Goal: Task Accomplishment & Management: Manage account settings

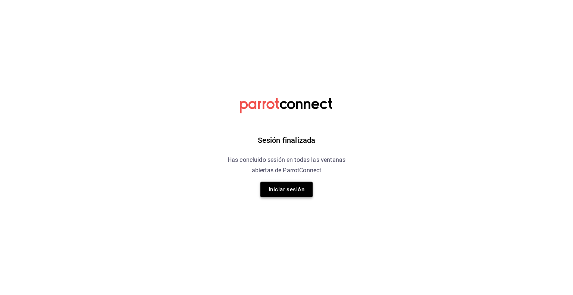
click at [301, 192] on button "Iniciar sesión" at bounding box center [286, 190] width 52 height 16
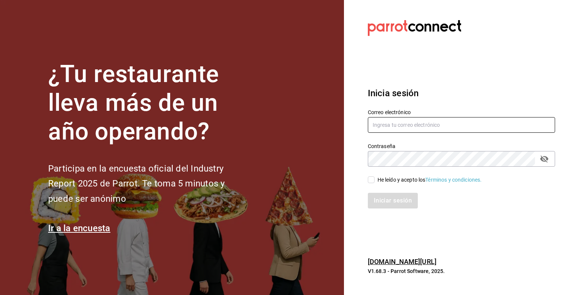
drag, startPoint x: 420, startPoint y: 119, endPoint x: 416, endPoint y: 123, distance: 5.5
click at [420, 119] on input "text" at bounding box center [461, 125] width 187 height 16
type input "[EMAIL_ADDRESS][DOMAIN_NAME]"
click at [372, 178] on input "He leído y acepto los Términos y condiciones." at bounding box center [371, 179] width 7 height 7
checkbox input "true"
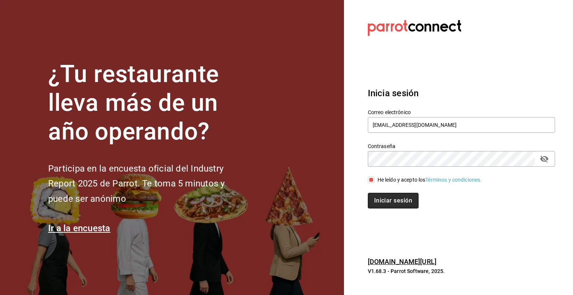
click at [378, 197] on button "Iniciar sesión" at bounding box center [393, 201] width 51 height 16
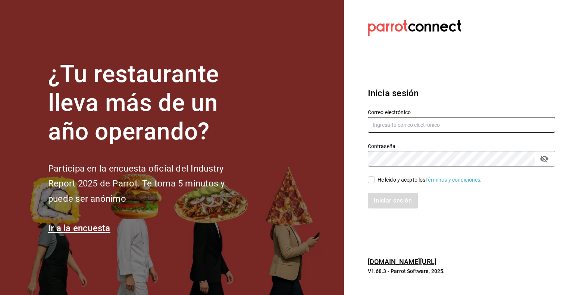
drag, startPoint x: 463, startPoint y: 126, endPoint x: 449, endPoint y: 132, distance: 14.5
click at [463, 126] on input "text" at bounding box center [461, 125] width 187 height 16
type input "[EMAIL_ADDRESS][DOMAIN_NAME]"
click at [372, 183] on input "He leído y acepto los Términos y condiciones." at bounding box center [371, 179] width 7 height 7
checkbox input "true"
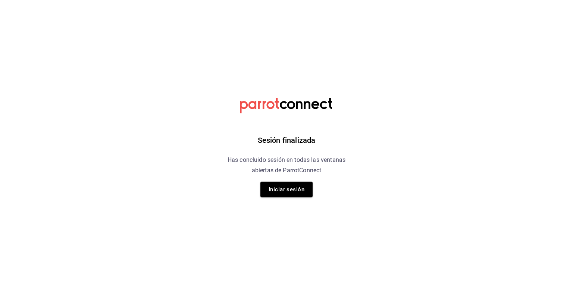
click at [386, 0] on html "Sesión finalizada Has concluido sesión en todas las ventanas abiertas de Parrot…" at bounding box center [286, 0] width 573 height 0
drag, startPoint x: 323, startPoint y: 194, endPoint x: 288, endPoint y: 197, distance: 34.4
click at [319, 195] on div "Sesión finalizada Has concluido sesión en todas las ventanas abiertas de Parrot…" at bounding box center [286, 147] width 188 height 295
click at [288, 197] on button "Iniciar sesión" at bounding box center [286, 190] width 52 height 16
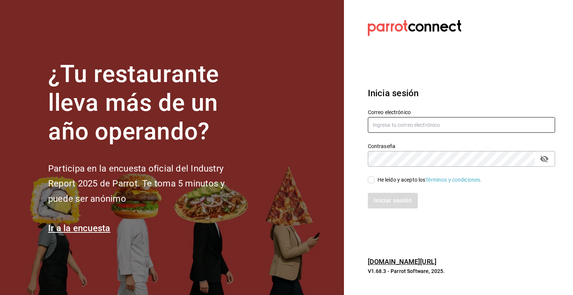
click at [414, 127] on input "text" at bounding box center [461, 125] width 187 height 16
type input "multiuser@pickup.com"
click at [370, 180] on input "He leído y acepto los Términos y condiciones." at bounding box center [371, 179] width 7 height 7
checkbox input "true"
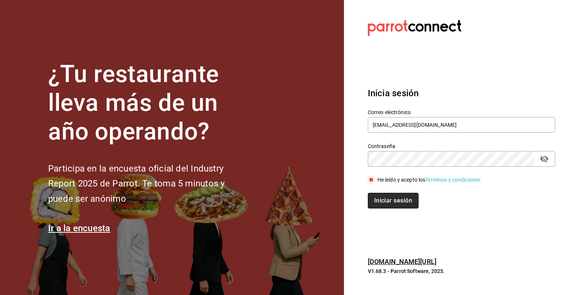
click at [384, 201] on button "Iniciar sesión" at bounding box center [393, 201] width 51 height 16
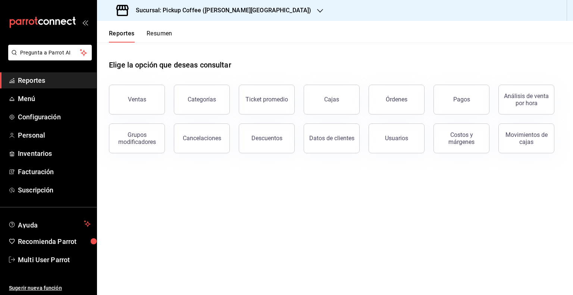
click at [165, 9] on h3 "Sucursal: Pickup Coffee (Quintana Roo)" at bounding box center [220, 10] width 181 height 9
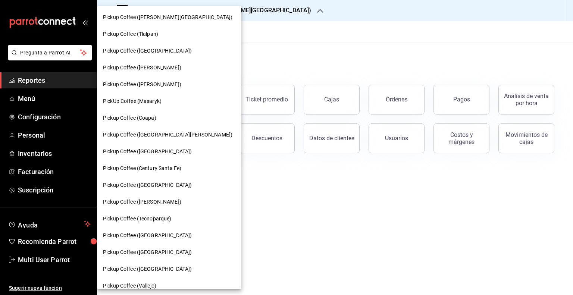
click at [18, 97] on div at bounding box center [286, 147] width 573 height 295
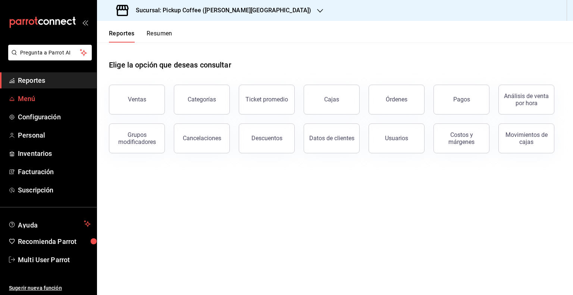
click at [23, 97] on span "Menú" at bounding box center [54, 99] width 73 height 10
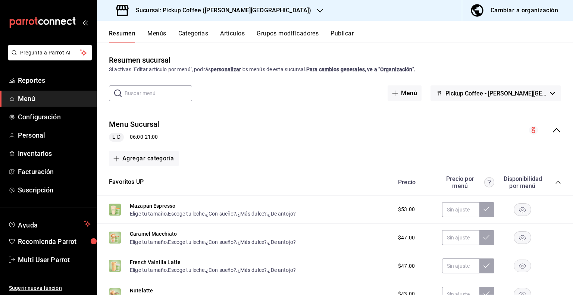
click at [498, 9] on div "Cambiar a organización" at bounding box center [525, 10] width 68 height 10
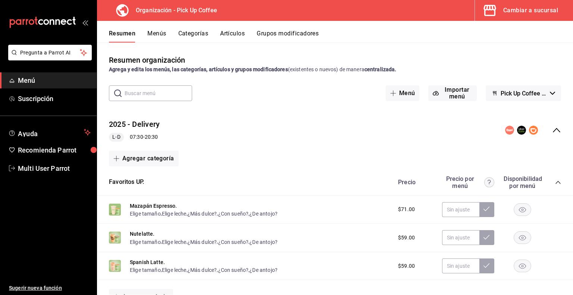
scroll to position [75, 0]
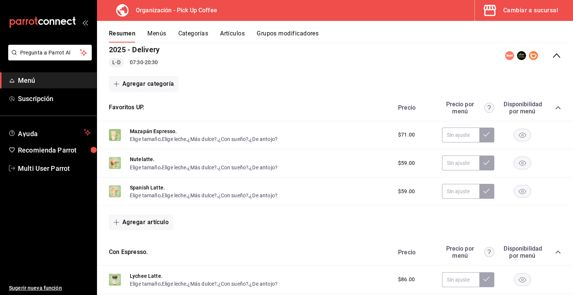
click at [554, 60] on icon "collapse-menu-row" at bounding box center [556, 55] width 9 height 9
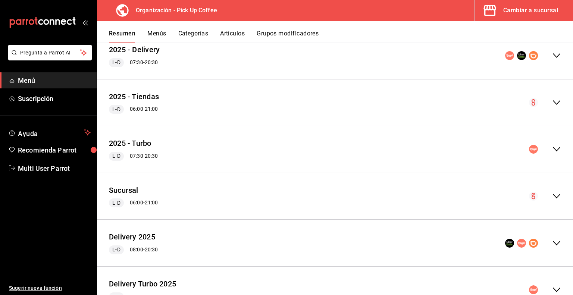
click at [555, 147] on icon "collapse-menu-row" at bounding box center [556, 149] width 9 height 9
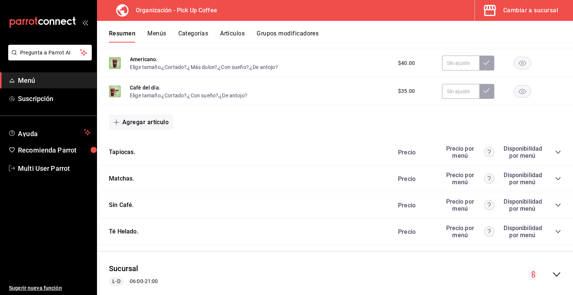
scroll to position [783, 0]
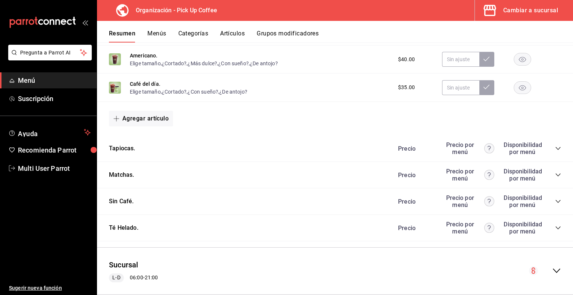
click at [555, 151] on icon "collapse-category-row" at bounding box center [558, 148] width 6 height 6
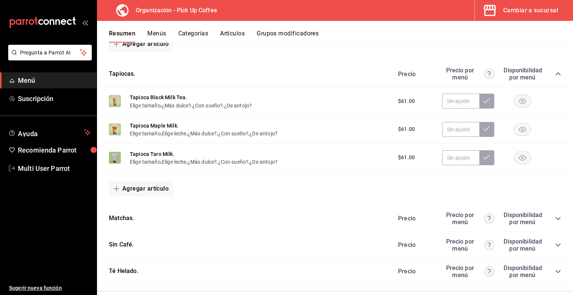
scroll to position [895, 0]
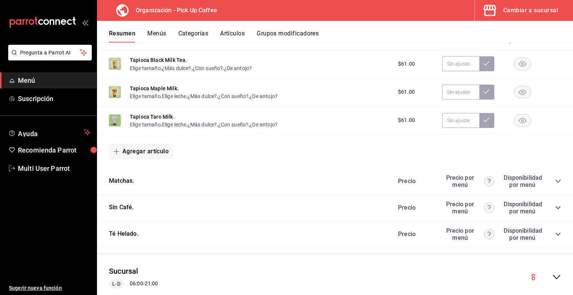
click at [555, 182] on icon "collapse-category-row" at bounding box center [558, 181] width 6 height 6
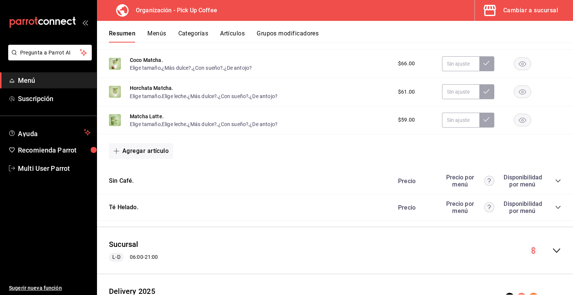
scroll to position [1082, 0]
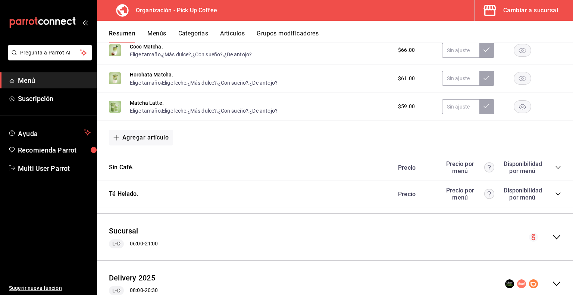
click at [555, 170] on icon "collapse-category-row" at bounding box center [558, 167] width 6 height 6
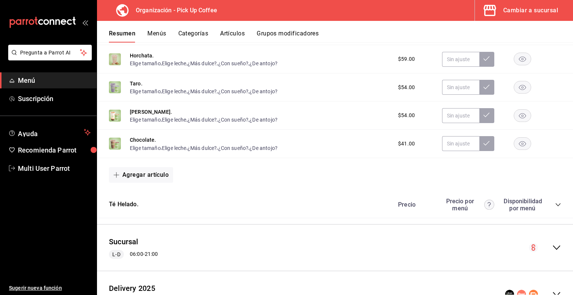
scroll to position [1231, 0]
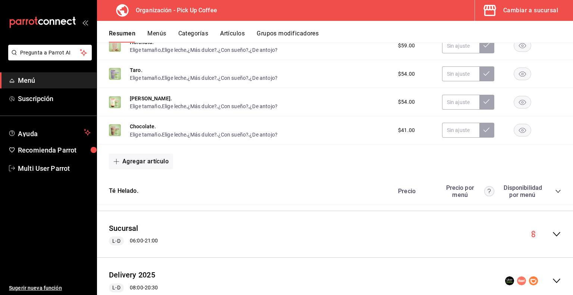
click at [555, 194] on icon "collapse-category-row" at bounding box center [558, 191] width 6 height 6
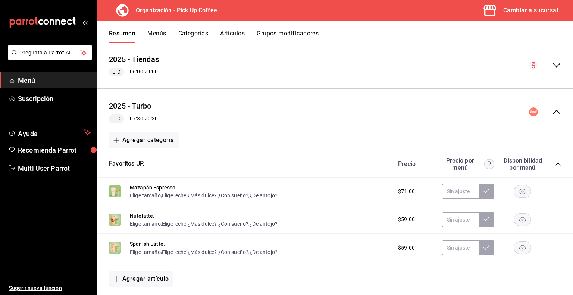
scroll to position [0, 0]
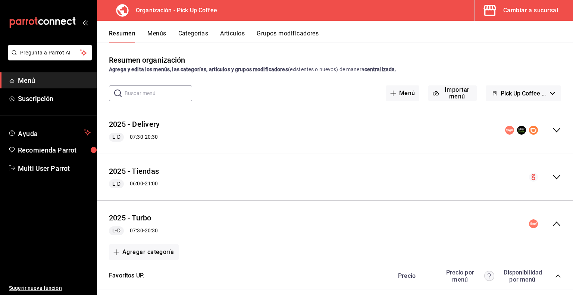
click at [553, 223] on icon "collapse-menu-row" at bounding box center [556, 224] width 7 height 4
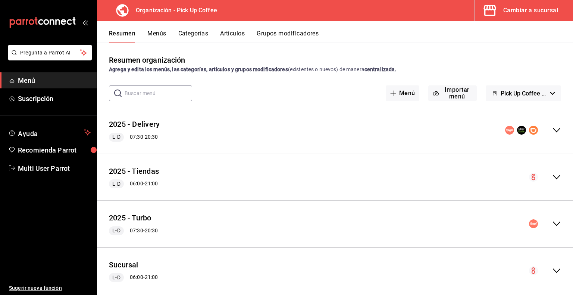
click at [552, 178] on icon "collapse-menu-row" at bounding box center [556, 177] width 9 height 9
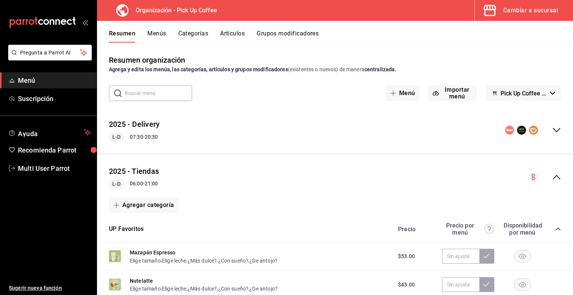
click at [552, 175] on icon "collapse-menu-row" at bounding box center [556, 177] width 9 height 9
